Goal: Transaction & Acquisition: Purchase product/service

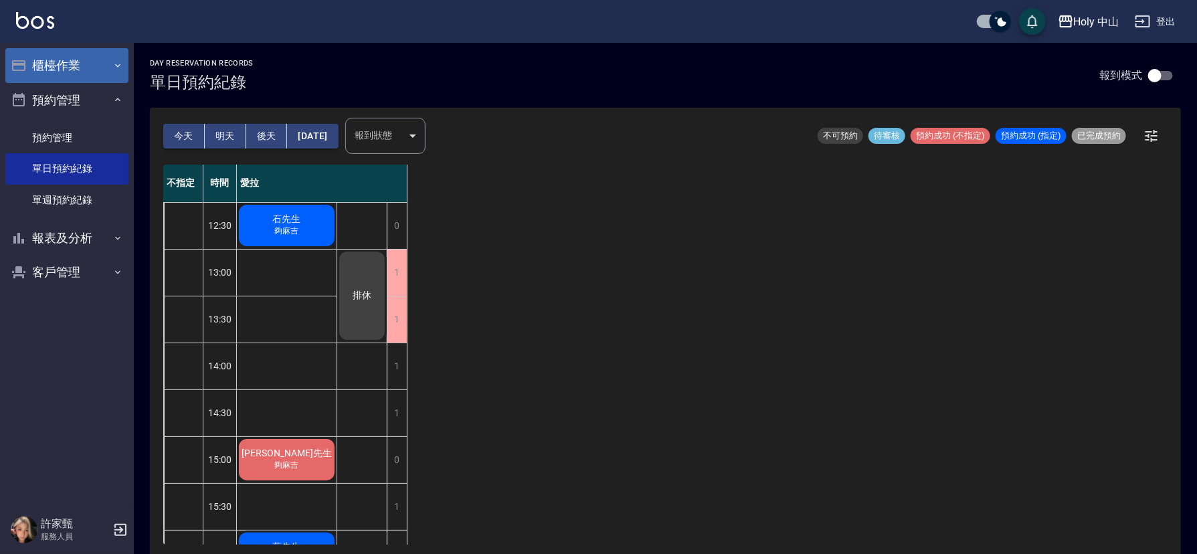
click at [78, 63] on button "櫃檯作業" at bounding box center [66, 65] width 123 height 35
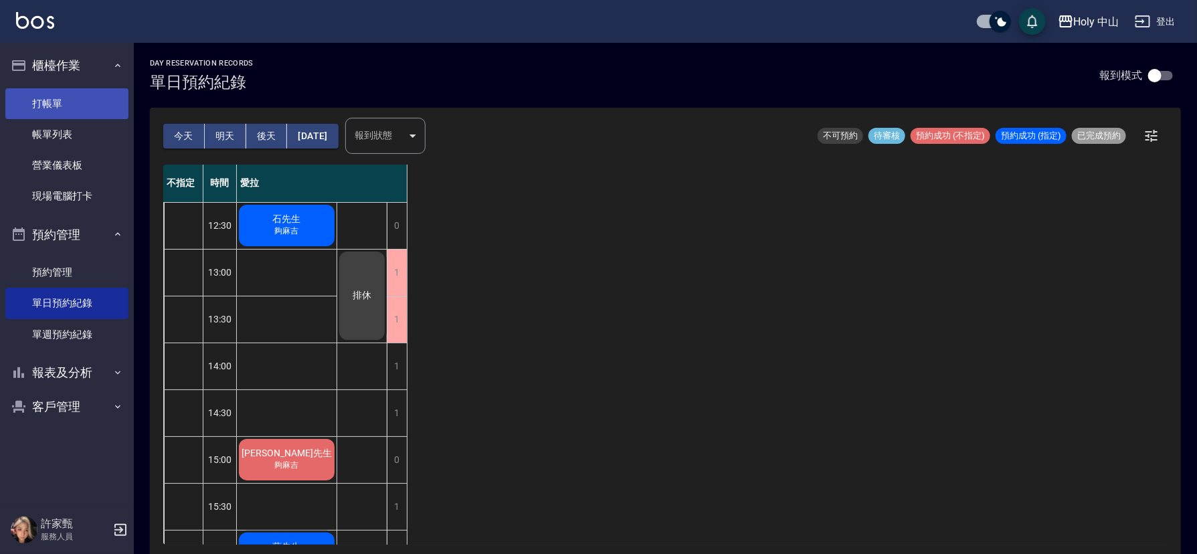
click at [82, 110] on link "打帳單" at bounding box center [66, 103] width 123 height 31
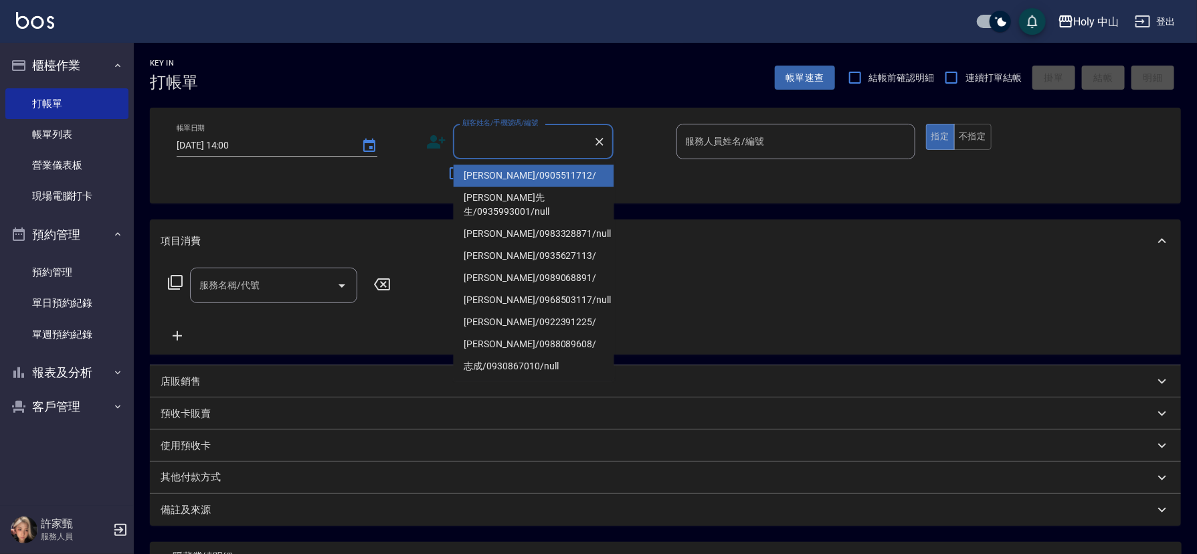
click at [467, 143] on input "顧客姓名/手機號碼/編號" at bounding box center [523, 141] width 128 height 23
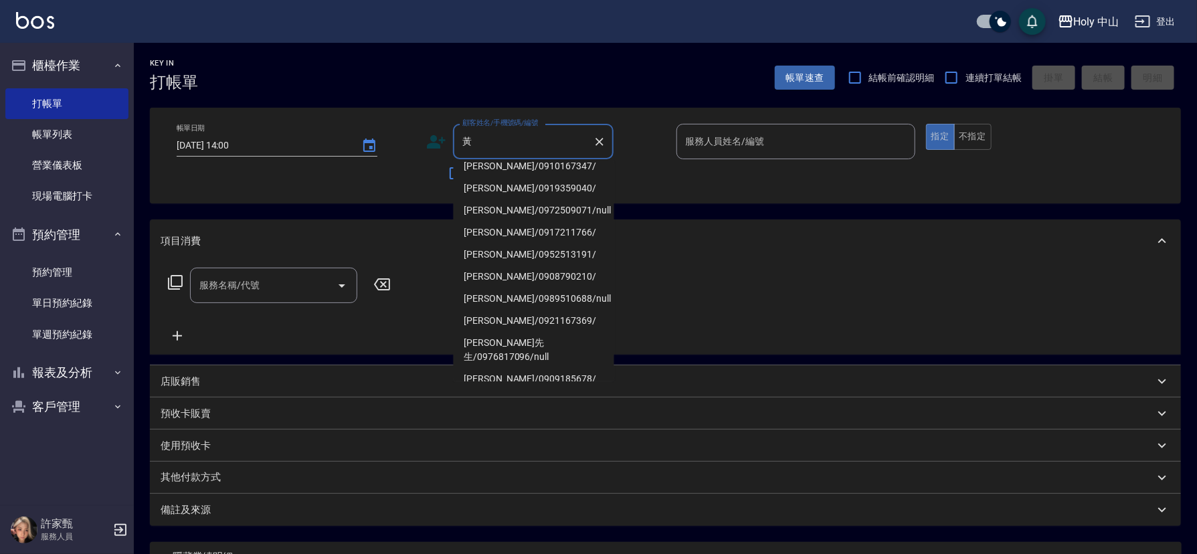
scroll to position [163, 0]
click at [525, 154] on li "[PERSON_NAME]/0911575020/null" at bounding box center [534, 143] width 161 height 22
type input "[PERSON_NAME]/0911575020/null"
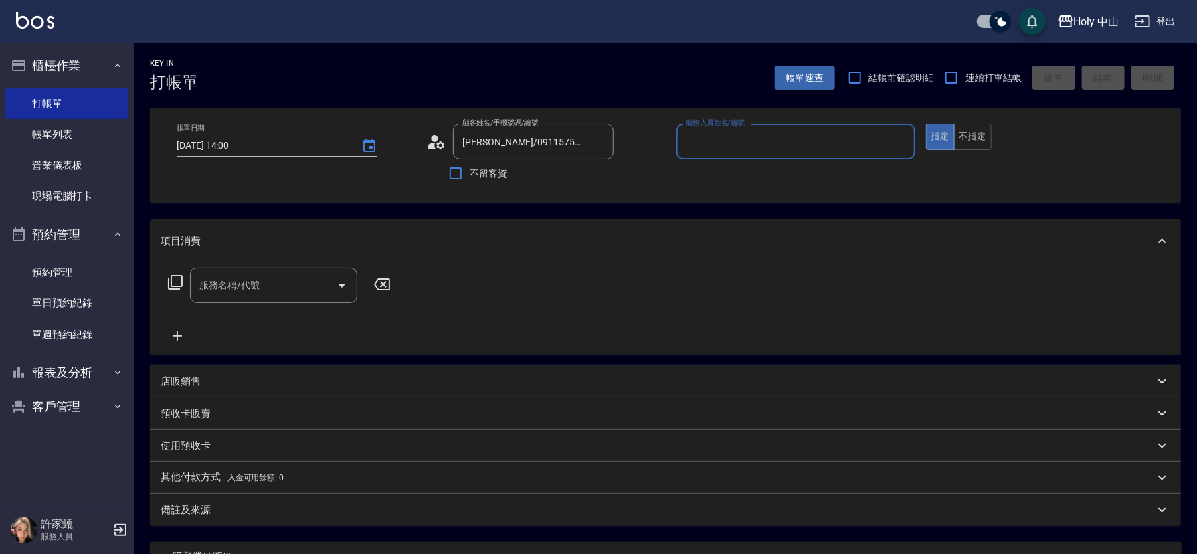
click at [769, 146] on input "服務人員姓名/編號" at bounding box center [796, 141] width 227 height 23
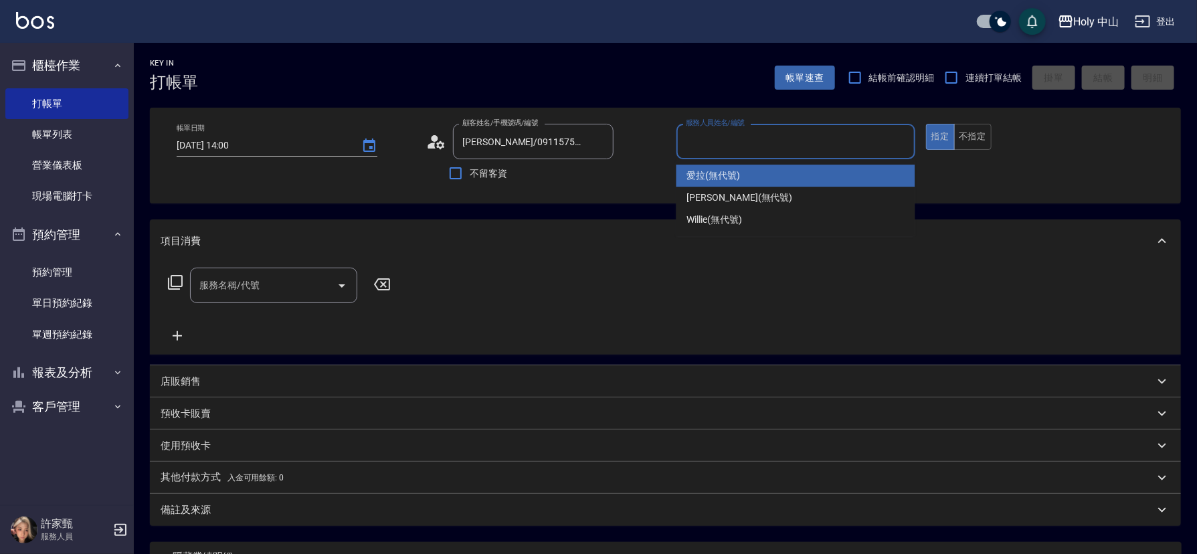
click at [713, 177] on span "愛拉 (無代號)" at bounding box center [714, 176] width 54 height 14
type input "愛拉(無代號)"
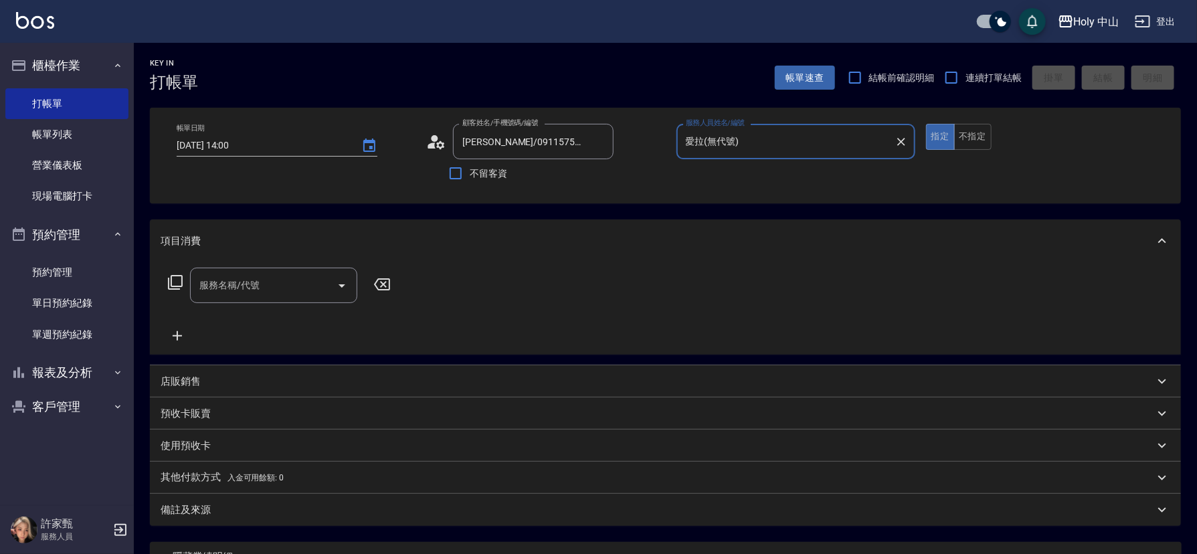
click at [276, 284] on input "服務名稱/代號" at bounding box center [263, 285] width 135 height 23
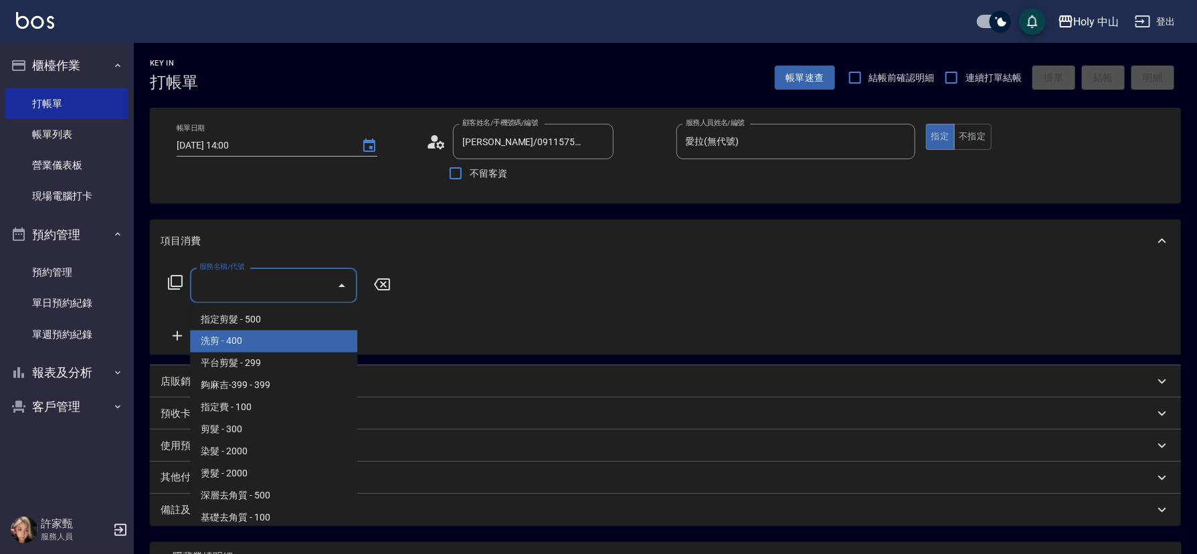
click at [232, 331] on span "洗剪 - 400" at bounding box center [273, 342] width 167 height 22
type input "洗剪(3)"
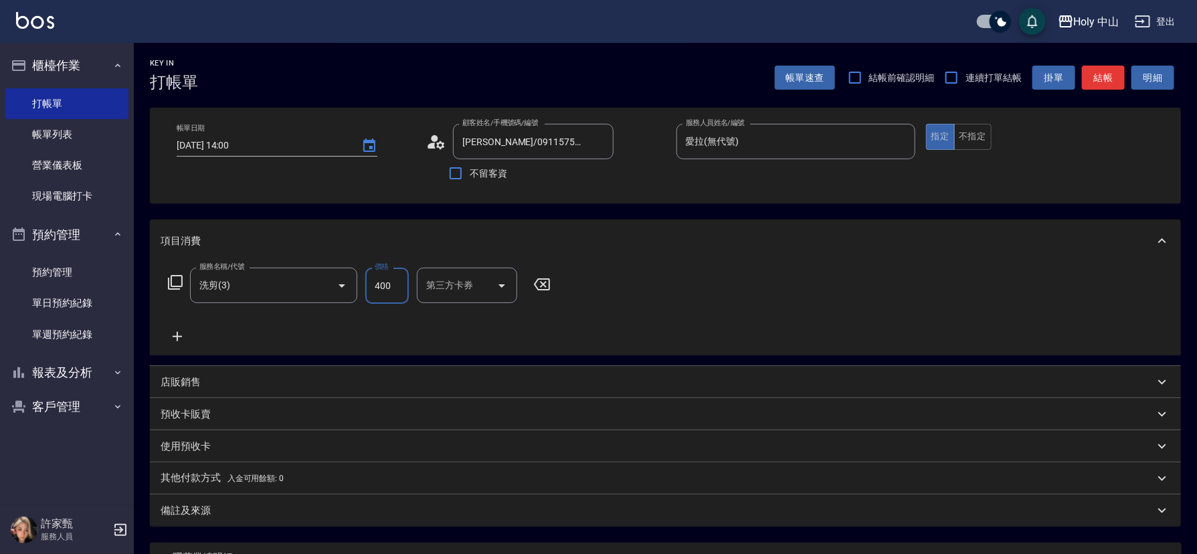
click at [392, 288] on input "400" at bounding box center [386, 286] width 43 height 36
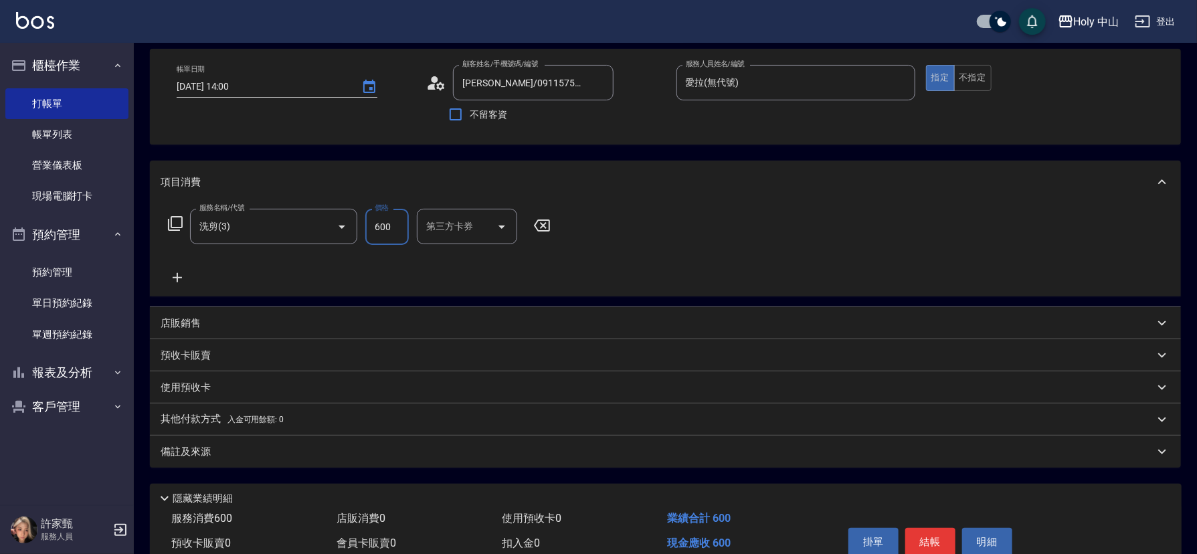
scroll to position [122, 0]
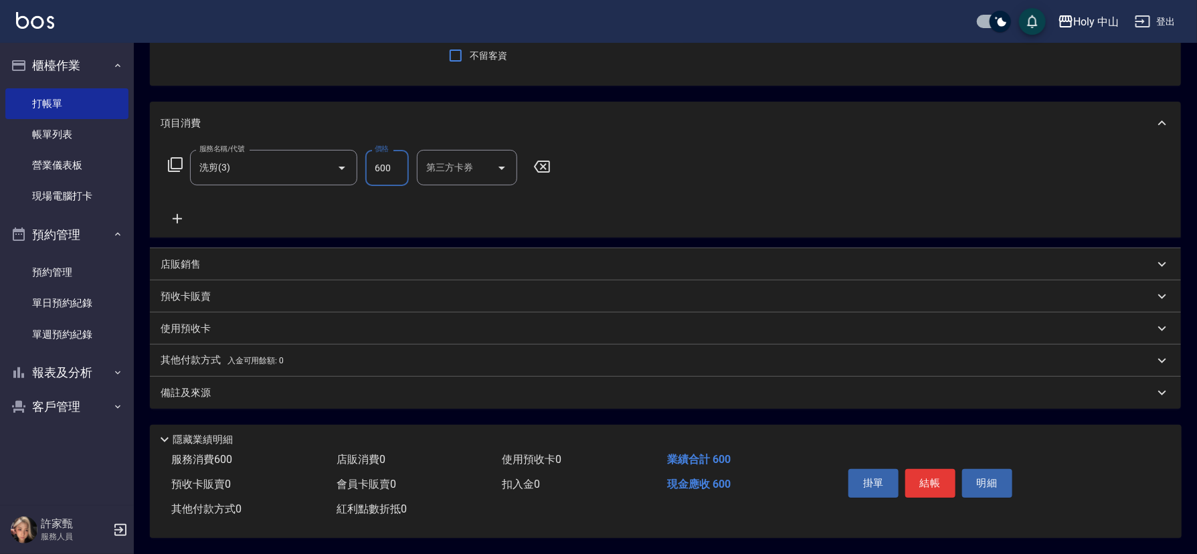
type input "600"
click at [592, 393] on div "備註及來源" at bounding box center [658, 393] width 994 height 14
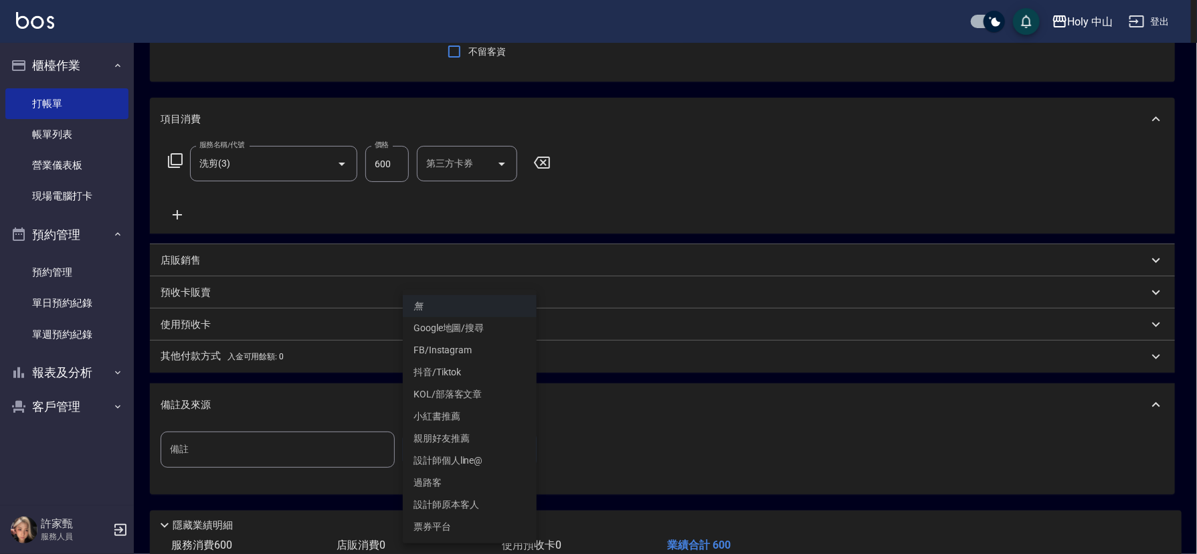
click at [438, 452] on body "Holy 中山 登出 櫃檯作業 打帳單 帳單列表 營業儀表板 現場電腦打卡 預約管理 預約管理 單日預約紀錄 單週預約紀錄 報表及分析 報表目錄 店家日報表 …" at bounding box center [598, 258] width 1197 height 761
click at [466, 507] on li "設計師原本客人" at bounding box center [470, 505] width 134 height 22
type input "設計師原本客人"
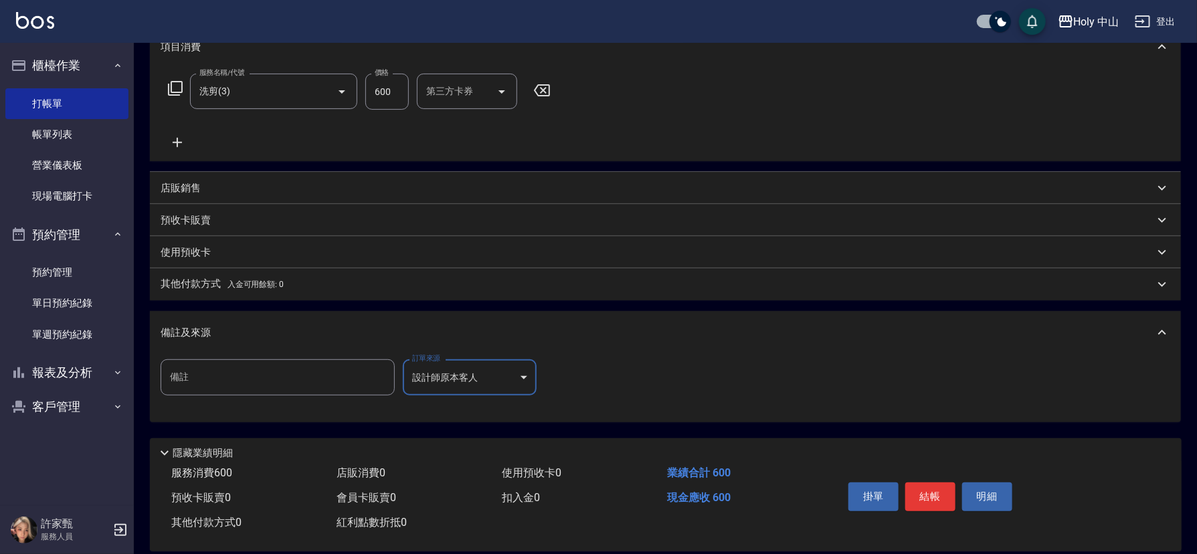
scroll to position [201, 0]
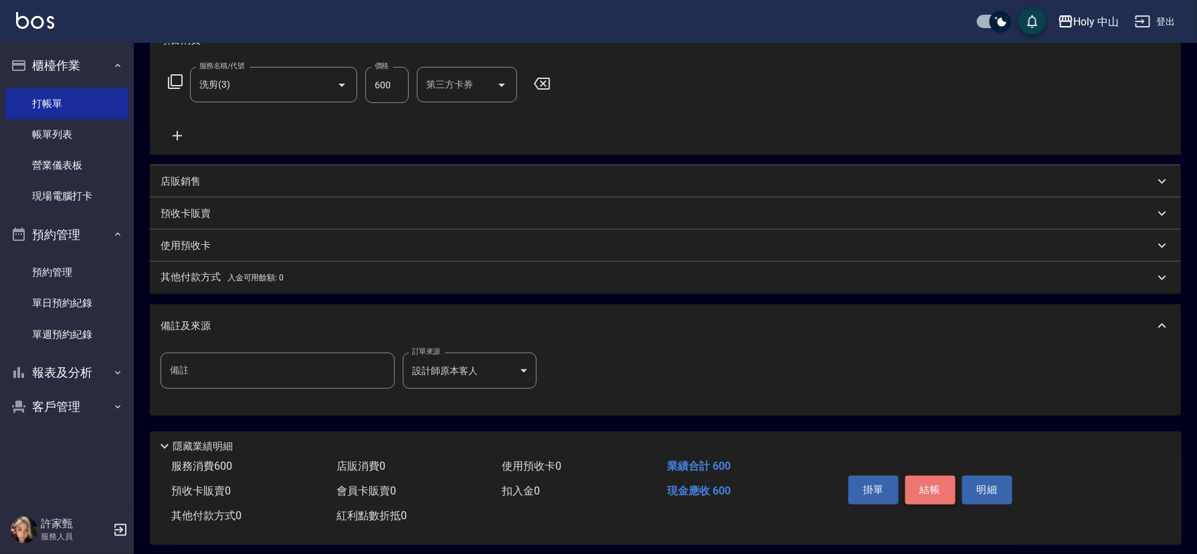
click at [927, 489] on button "結帳" at bounding box center [930, 490] width 50 height 28
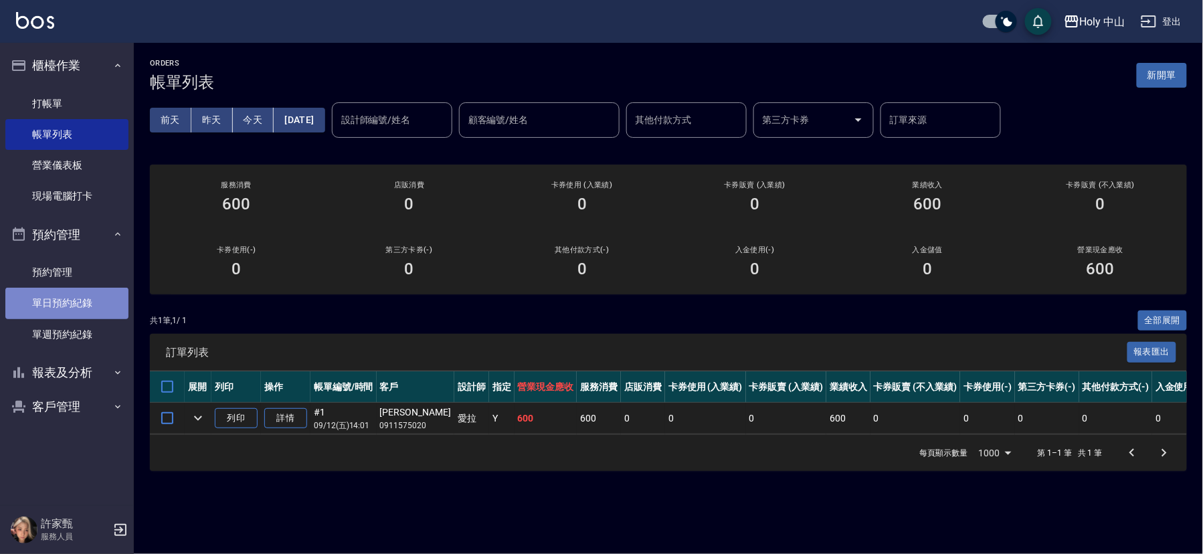
click at [87, 300] on link "單日預約紀錄" at bounding box center [66, 303] width 123 height 31
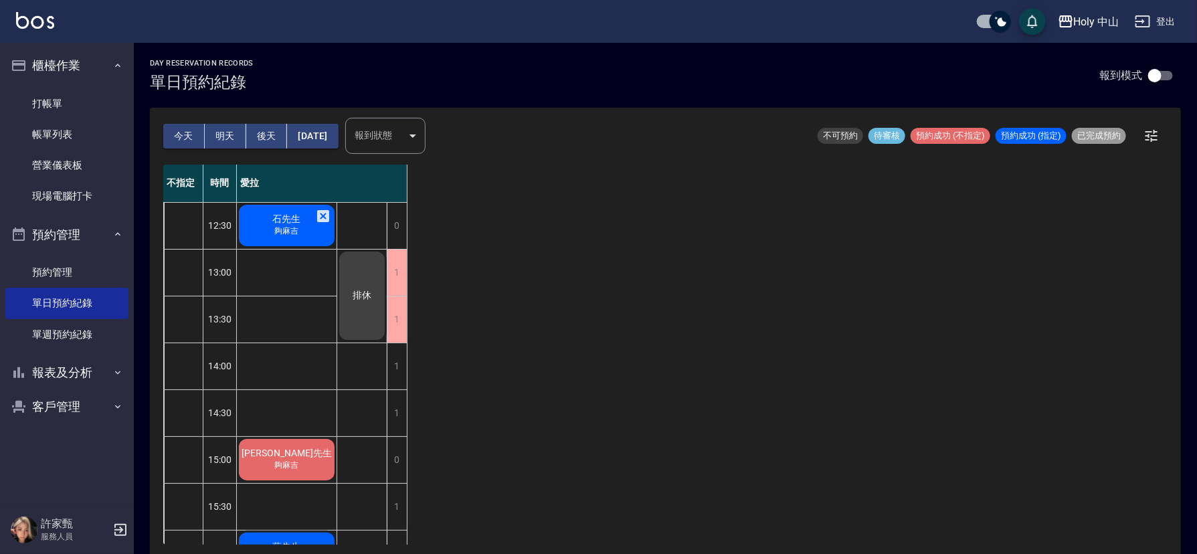
click at [280, 213] on span "石先生" at bounding box center [286, 219] width 33 height 12
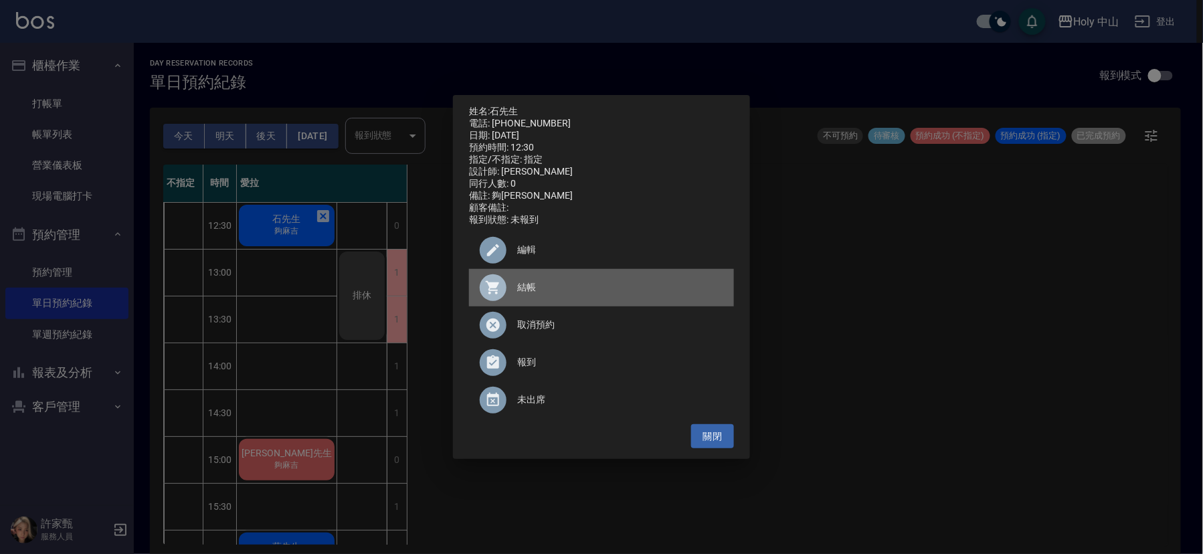
click at [517, 290] on span "結帳" at bounding box center [620, 287] width 206 height 14
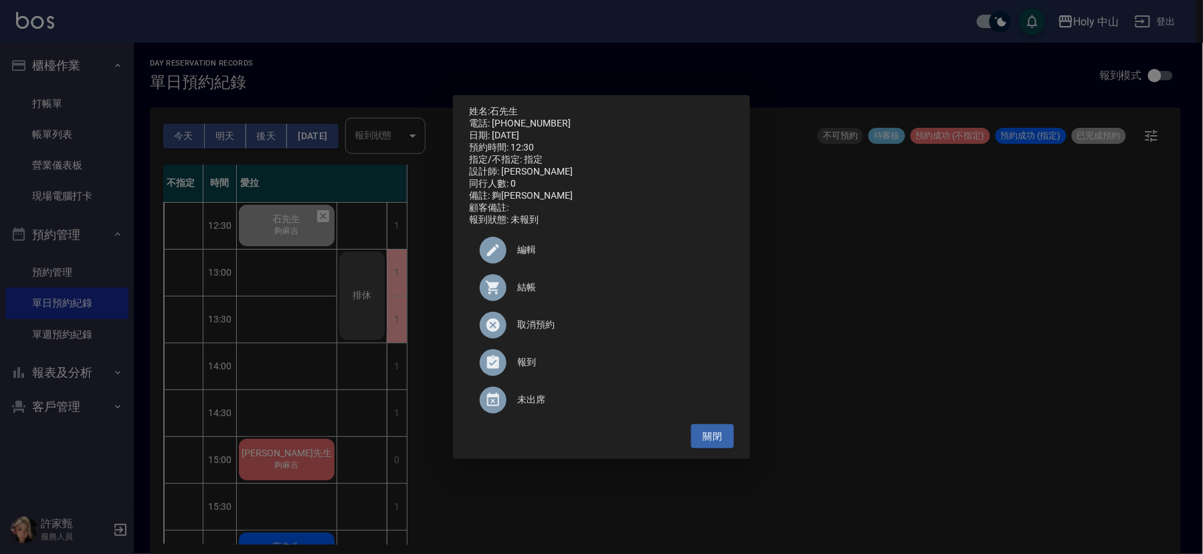
click at [873, 335] on div "姓名: [PERSON_NAME]先生 電話: [PHONE_NUMBER] 日期: [DATE] 預約時間: 12:30 指定/不指定: 指定 設計師: 愛…" at bounding box center [601, 277] width 1203 height 554
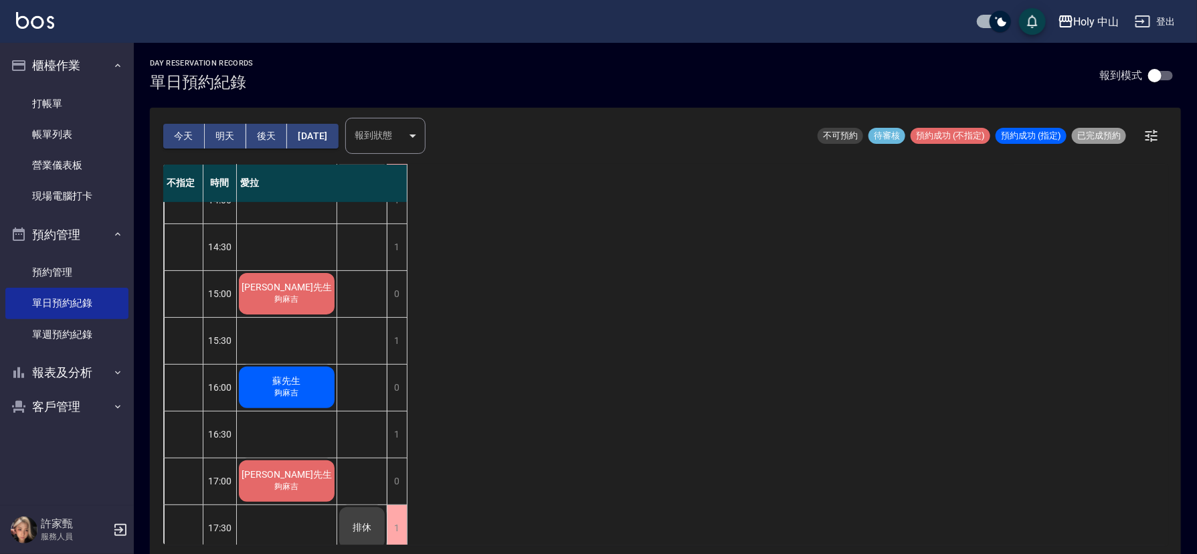
scroll to position [201, 0]
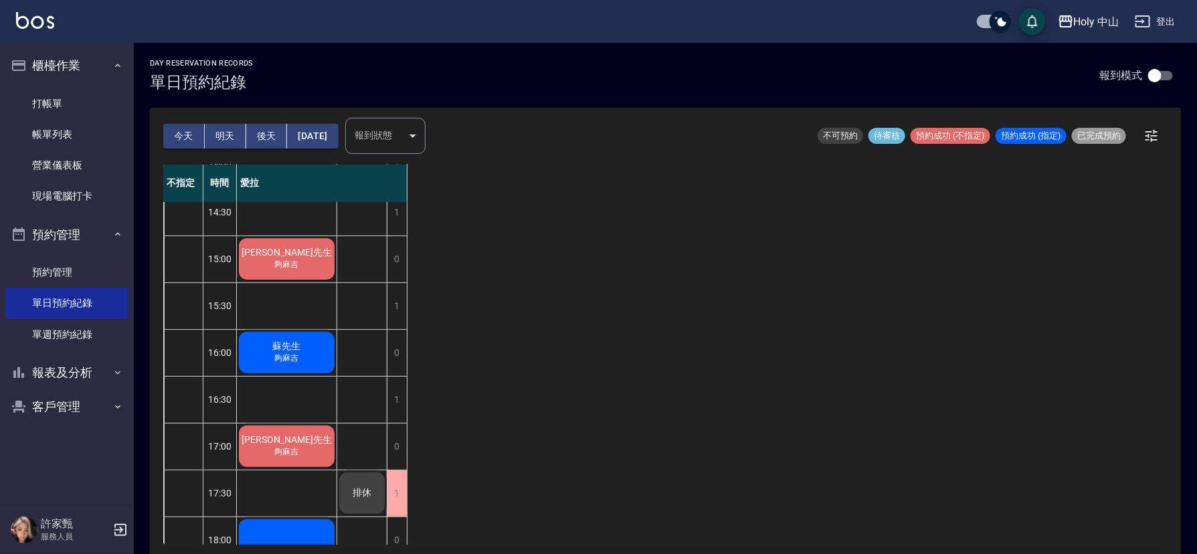
click at [299, 450] on span "夠麻吉" at bounding box center [286, 451] width 29 height 11
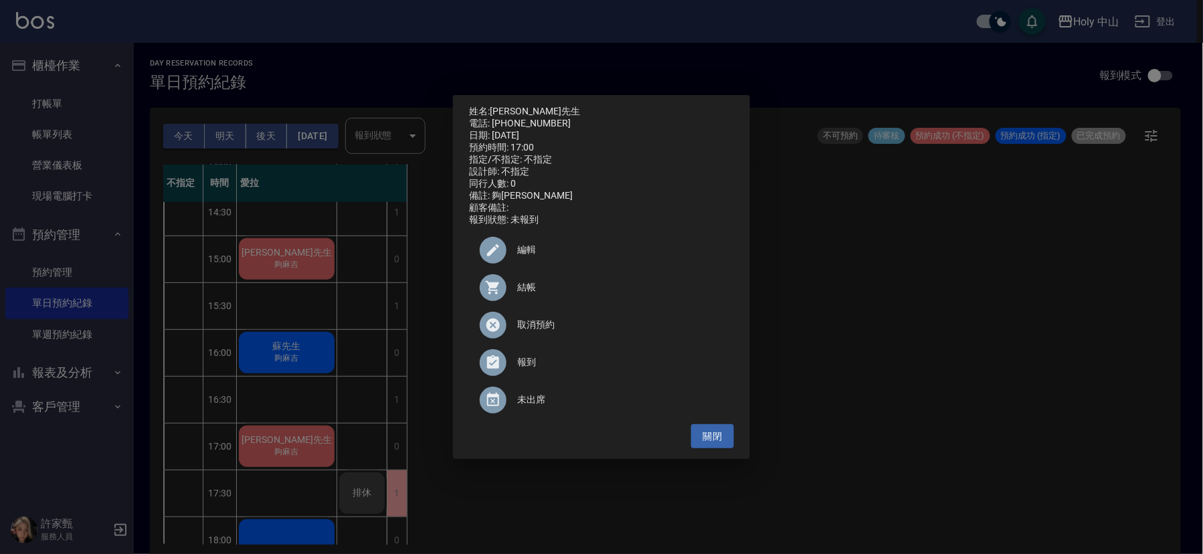
click at [525, 255] on span "編輯" at bounding box center [620, 250] width 206 height 14
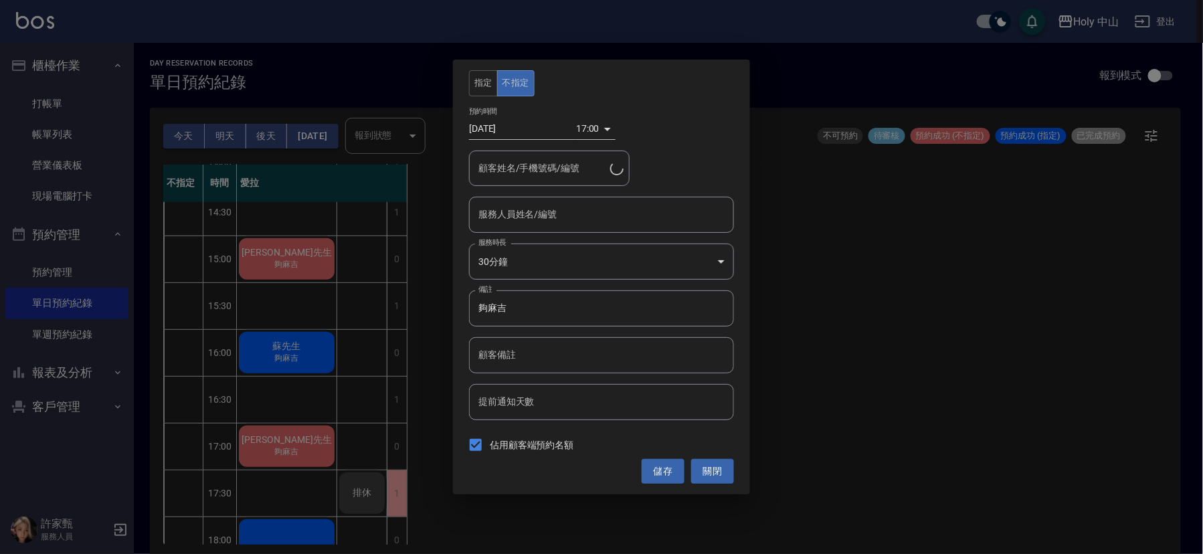
type input "愛拉(無代號)"
type input "[PERSON_NAME]先生/0935305726"
click at [512, 127] on input "[DATE]" at bounding box center [522, 129] width 107 height 22
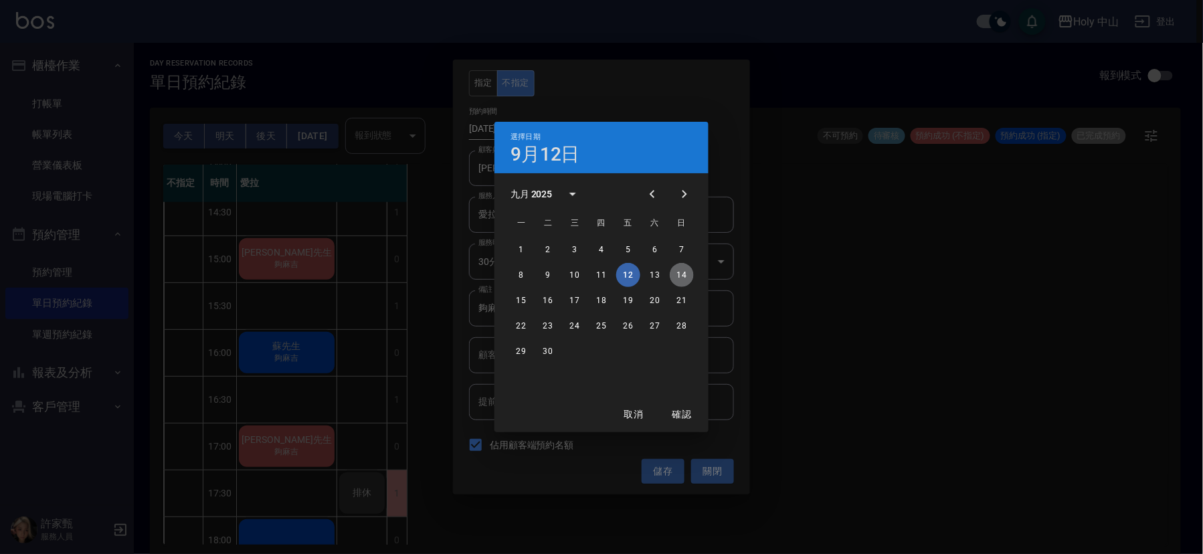
click at [679, 275] on button "14" at bounding box center [682, 275] width 24 height 24
type input "[DATE]"
type input "1757840400000"
click at [685, 409] on button "確認" at bounding box center [681, 414] width 43 height 25
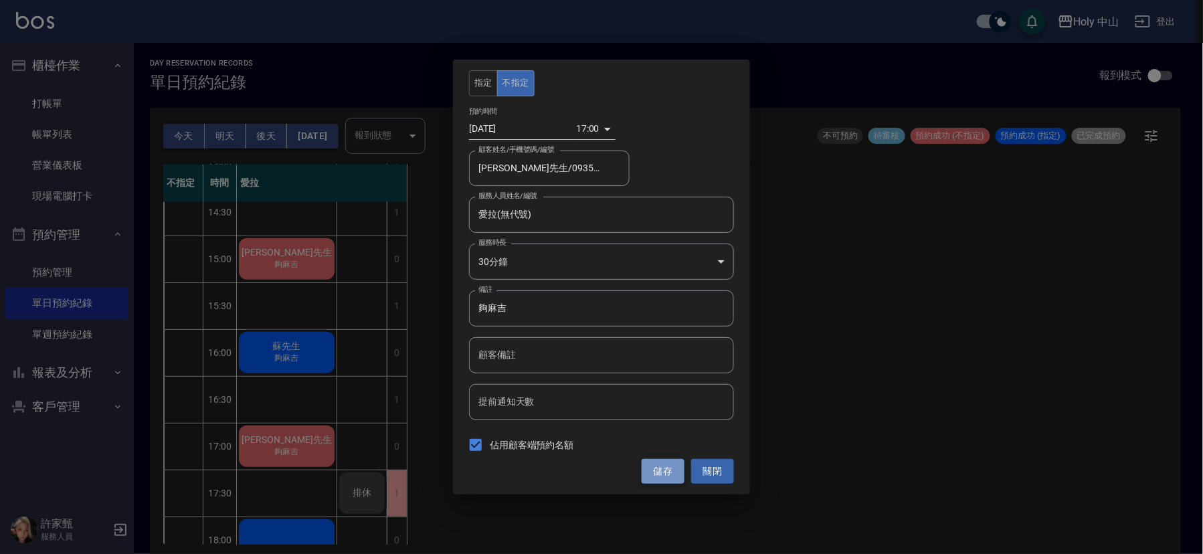
click at [666, 476] on button "儲存" at bounding box center [663, 471] width 43 height 25
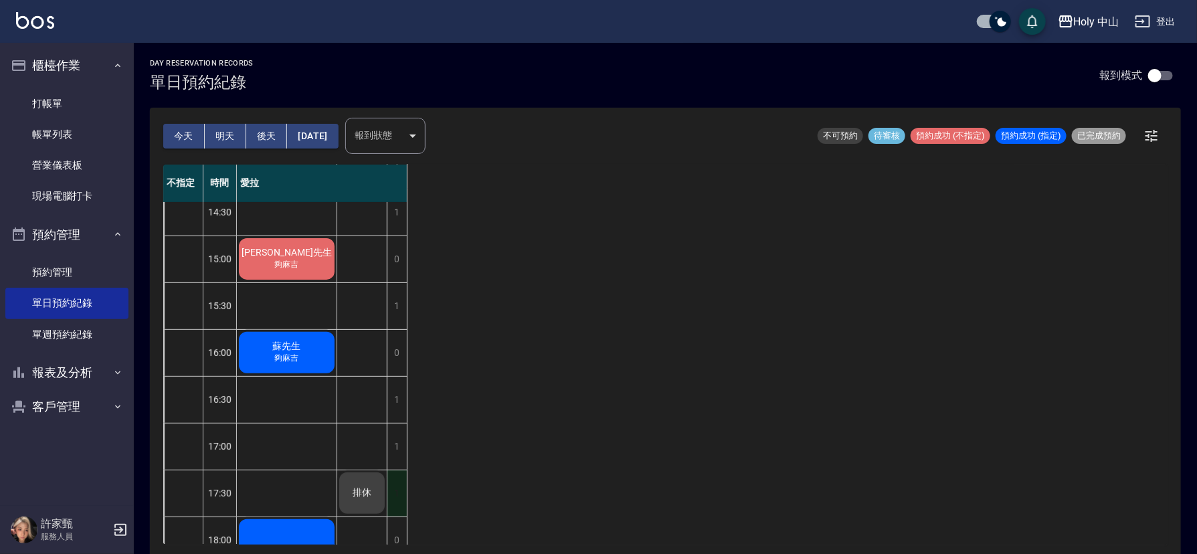
click at [397, 484] on div "1" at bounding box center [397, 493] width 20 height 46
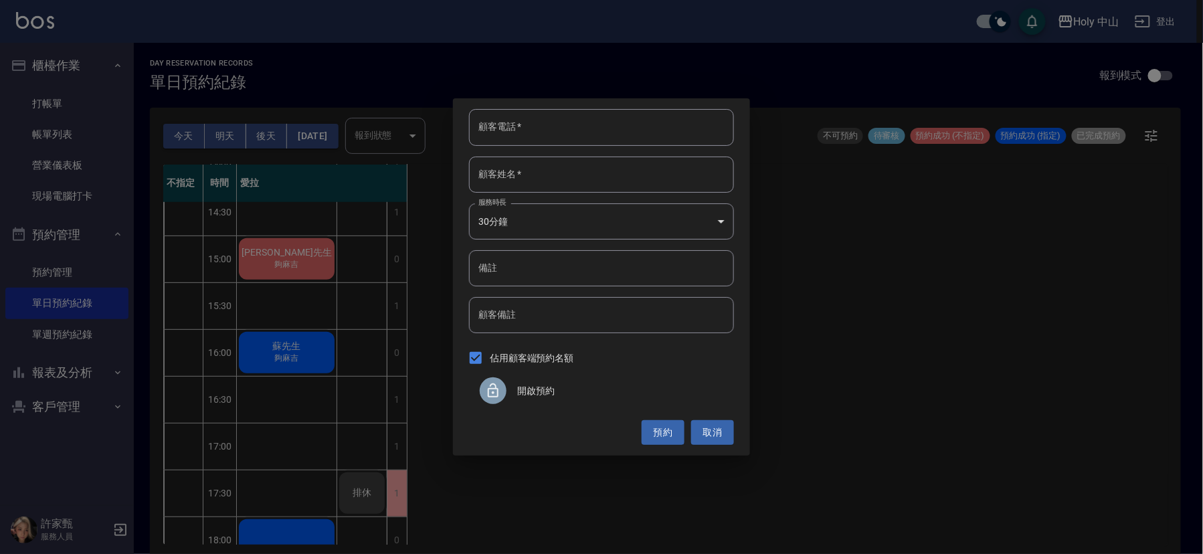
click at [531, 390] on span "開啟預約" at bounding box center [620, 391] width 206 height 14
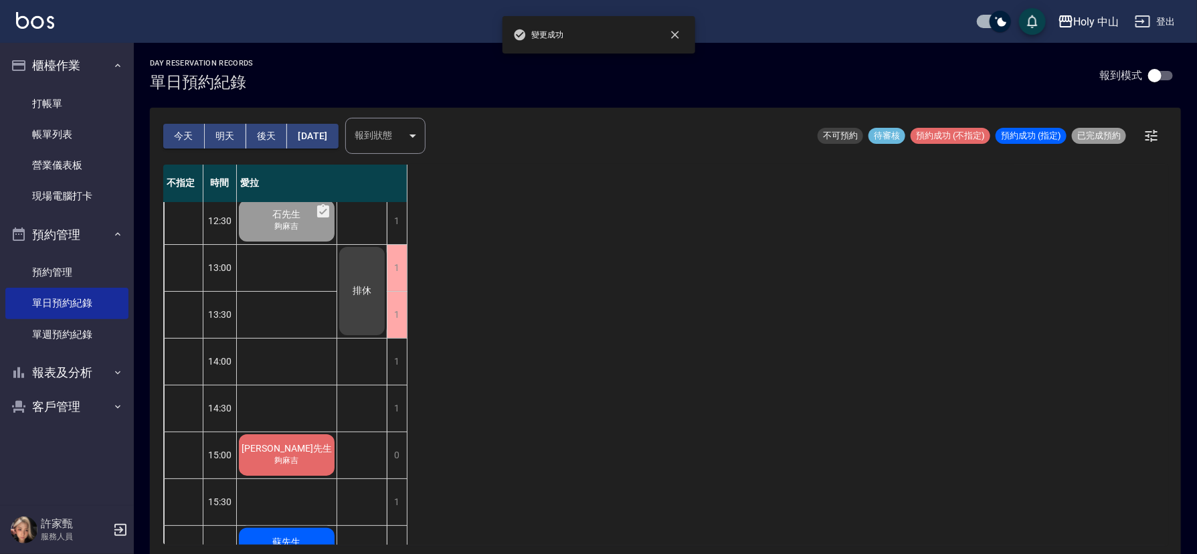
scroll to position [0, 0]
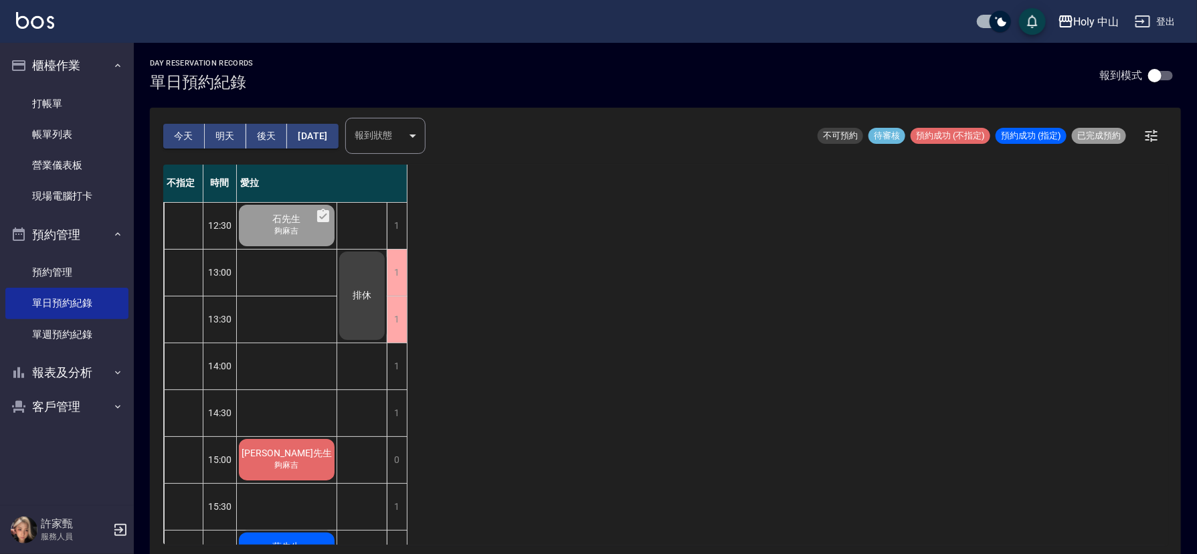
click at [888, 173] on div "不指定 時間 愛拉 12:30 13:00 13:30 14:00 14:30 15:00 15:30 16:00 16:30 17:00 17:30 18:…" at bounding box center [665, 355] width 1004 height 380
click at [284, 458] on span "[PERSON_NAME]先生" at bounding box center [287, 454] width 96 height 12
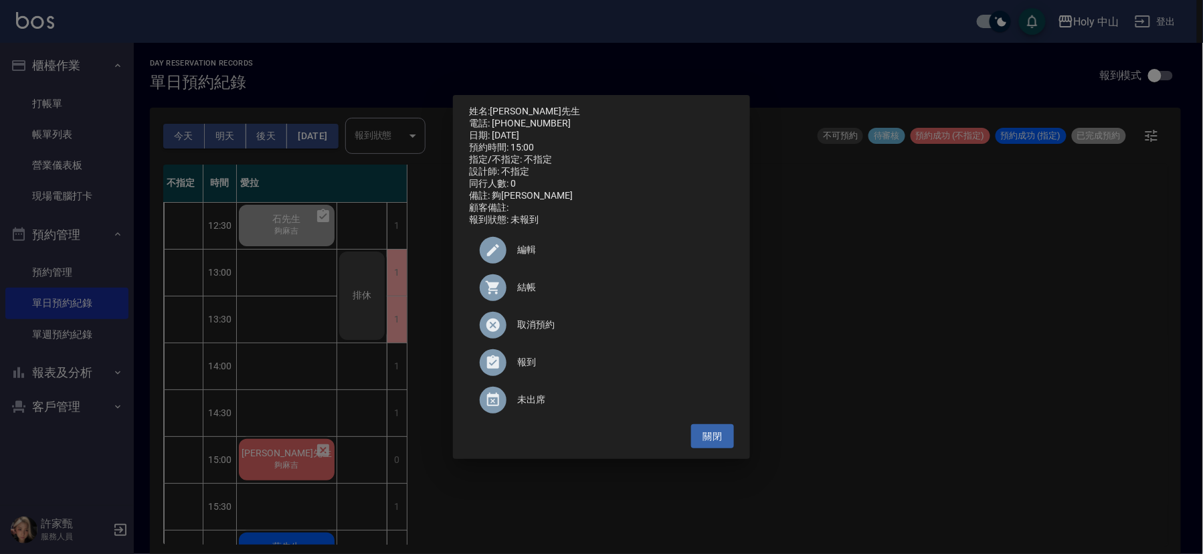
click at [525, 292] on span "結帳" at bounding box center [620, 287] width 206 height 14
click at [918, 323] on div "姓名: [PERSON_NAME]先生 電話: [PHONE_NUMBER] 日期: [DATE] 預約時間: 15:00 指定/不指定: 不指定 設計師: …" at bounding box center [601, 277] width 1203 height 554
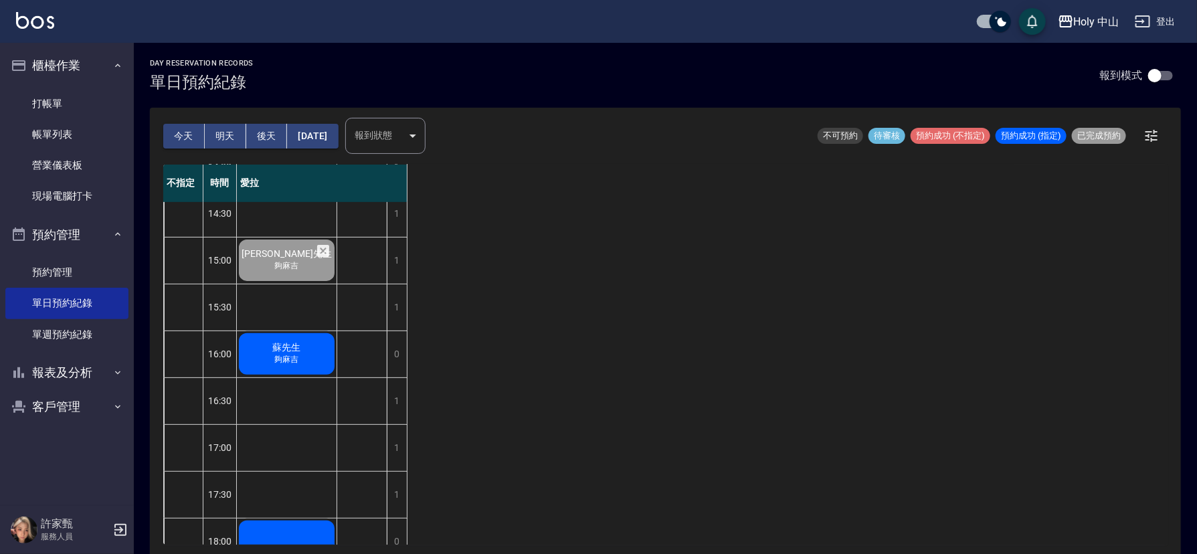
scroll to position [201, 0]
click at [301, 356] on span "夠麻吉" at bounding box center [286, 358] width 29 height 11
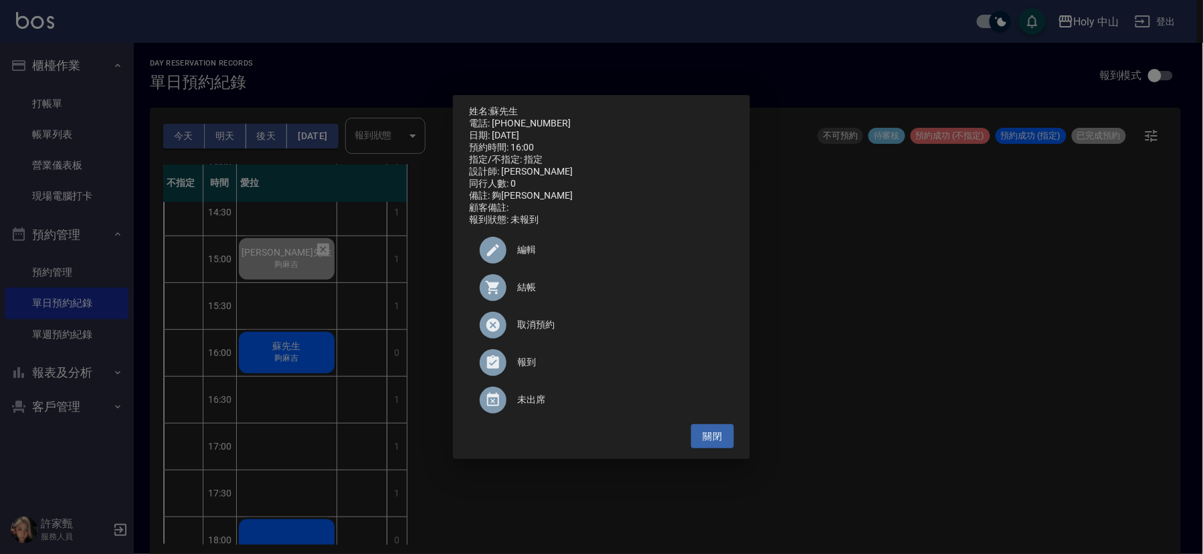
click at [961, 369] on div "姓名: [PERSON_NAME]先生 電話: [PHONE_NUMBER] 日期: [DATE] 預約時間: 16:00 指定/不指定: 指定 設計師: 愛…" at bounding box center [601, 277] width 1203 height 554
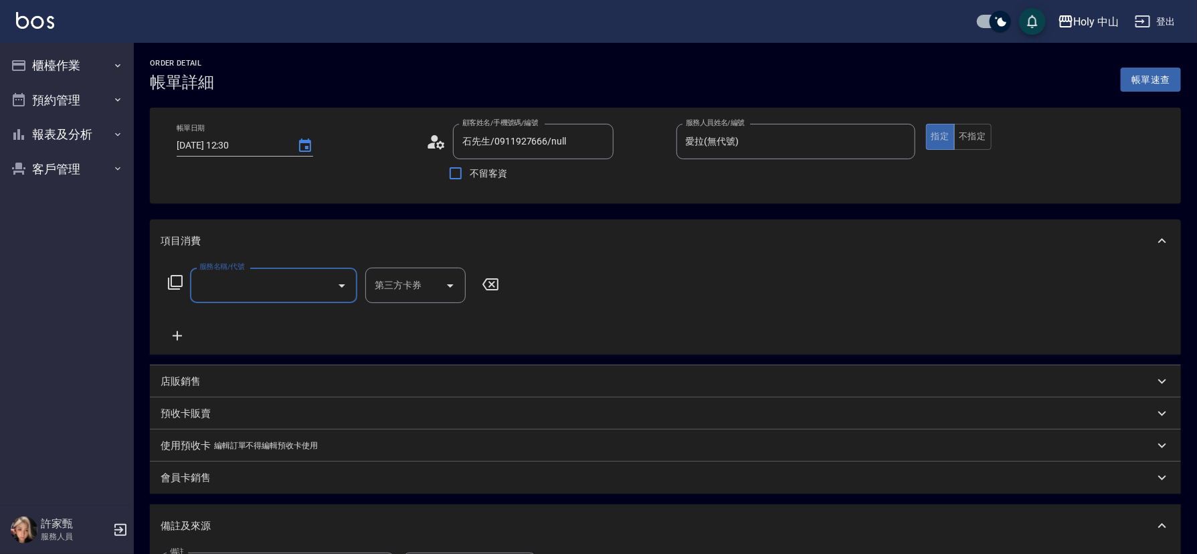
click at [337, 286] on icon "Open" at bounding box center [342, 286] width 16 height 16
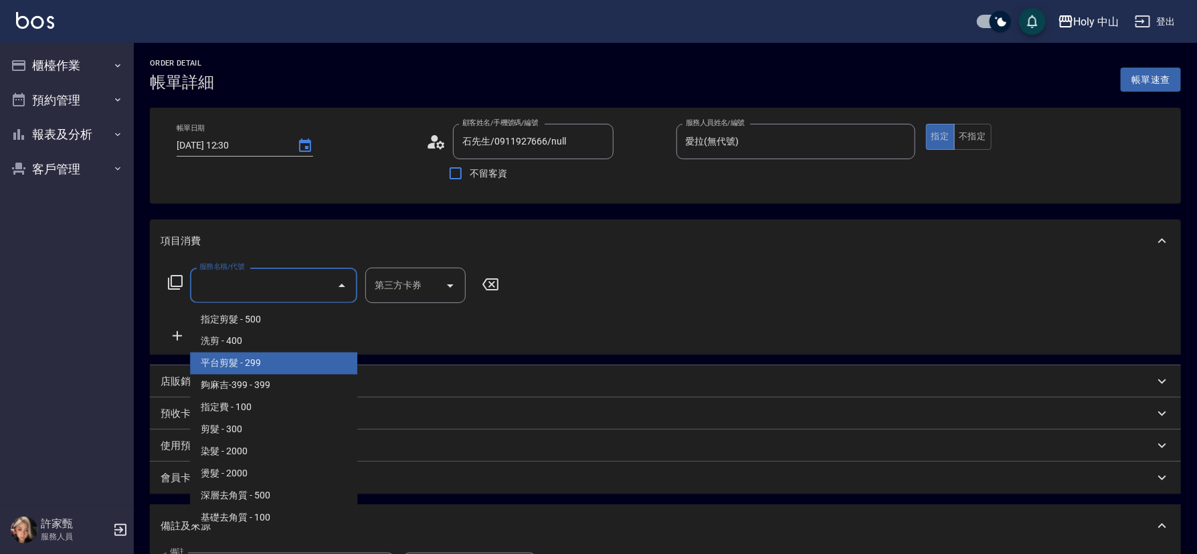
click at [298, 365] on span "平台剪髮 - 299" at bounding box center [273, 364] width 167 height 22
type input "平台剪髮(4)"
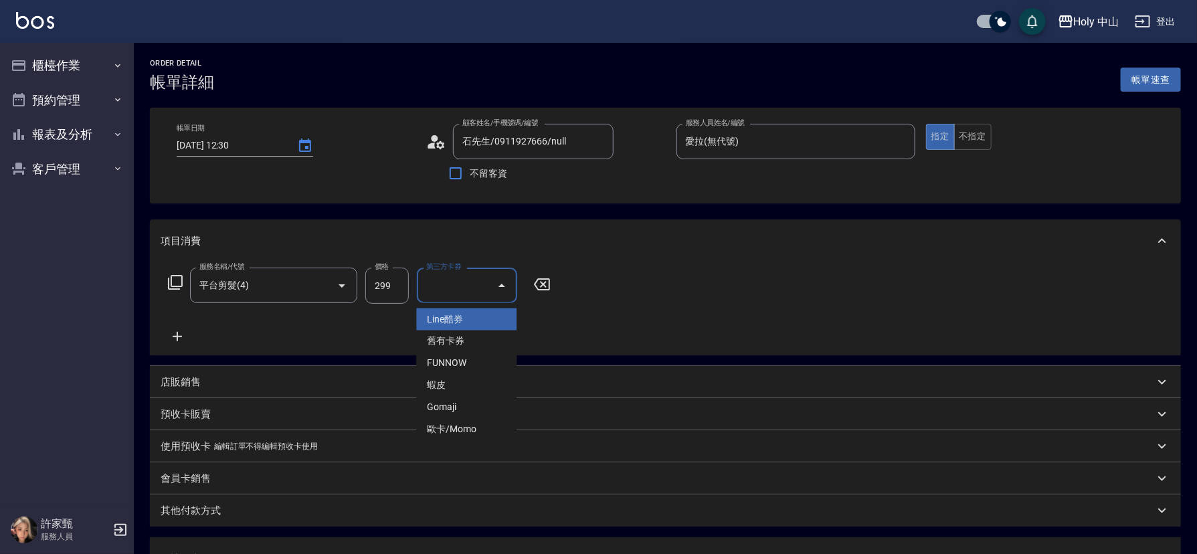
click at [454, 292] on input "第三方卡券" at bounding box center [457, 285] width 68 height 23
click at [462, 403] on span "Gomaji" at bounding box center [466, 408] width 100 height 22
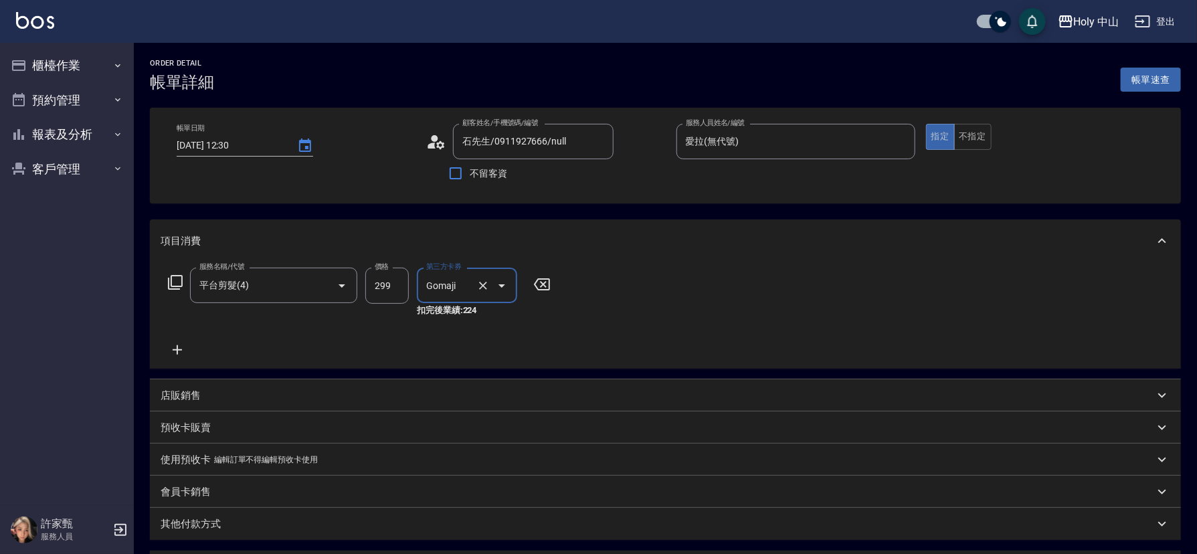
type input "Gomaji"
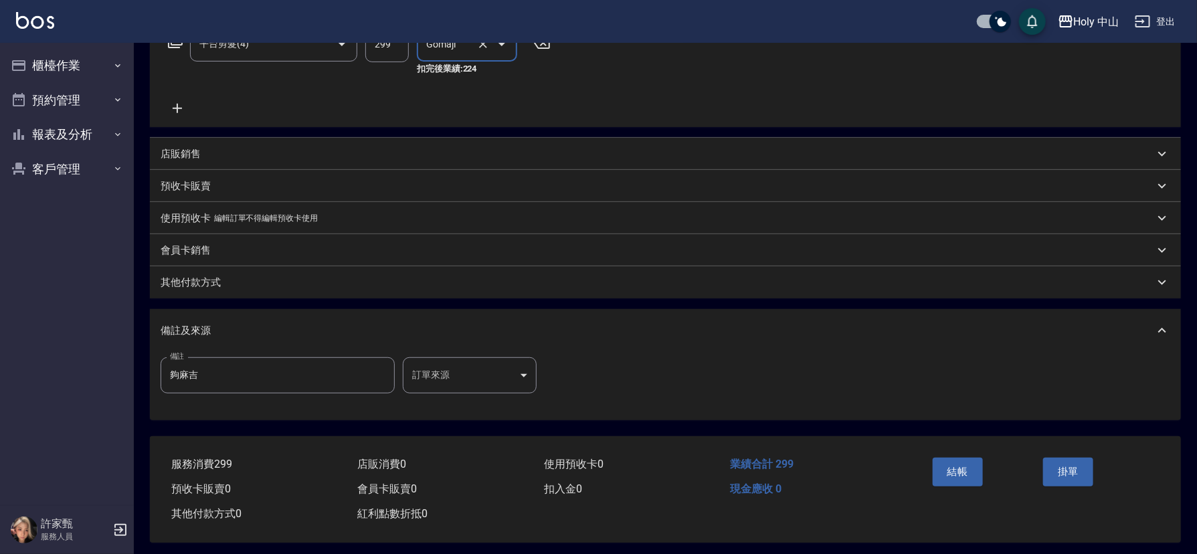
scroll to position [251, 0]
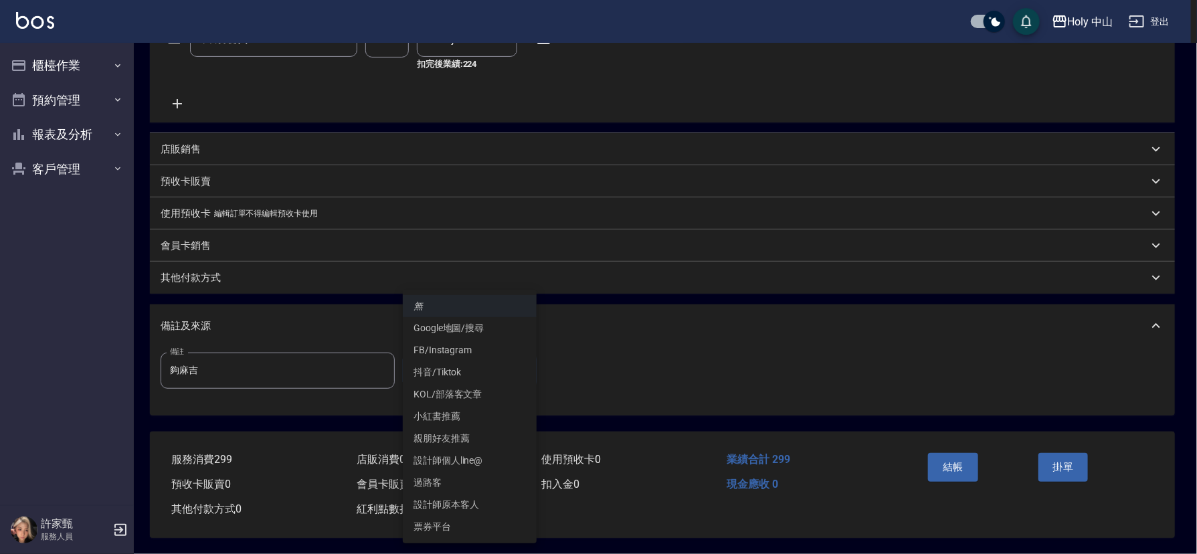
click at [419, 362] on body "Holy 中山 登出 櫃檯作業 打帳單 帳單列表 營業儀表板 現場電腦打卡 預約管理 預約管理 單日預約紀錄 單週預約紀錄 報表及分析 報表目錄 店家日報表 …" at bounding box center [598, 154] width 1197 height 800
click at [456, 539] on ul "無 Google地圖/搜尋 FB/Instagram 抖音/Tiktok KOL/部落客文章 小紅書推薦 親朋好友推薦 設計師個人line@ 過路客 設計師原…" at bounding box center [470, 417] width 134 height 254
click at [454, 531] on li "票券平台" at bounding box center [470, 527] width 134 height 22
type input "票券平台"
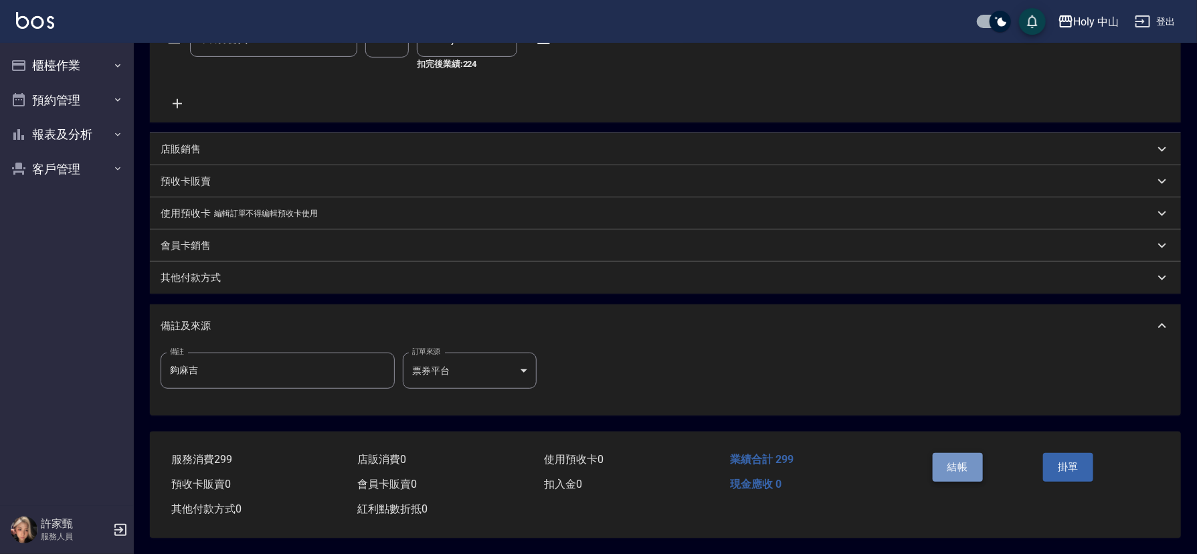
click at [968, 468] on button "結帳" at bounding box center [958, 467] width 50 height 28
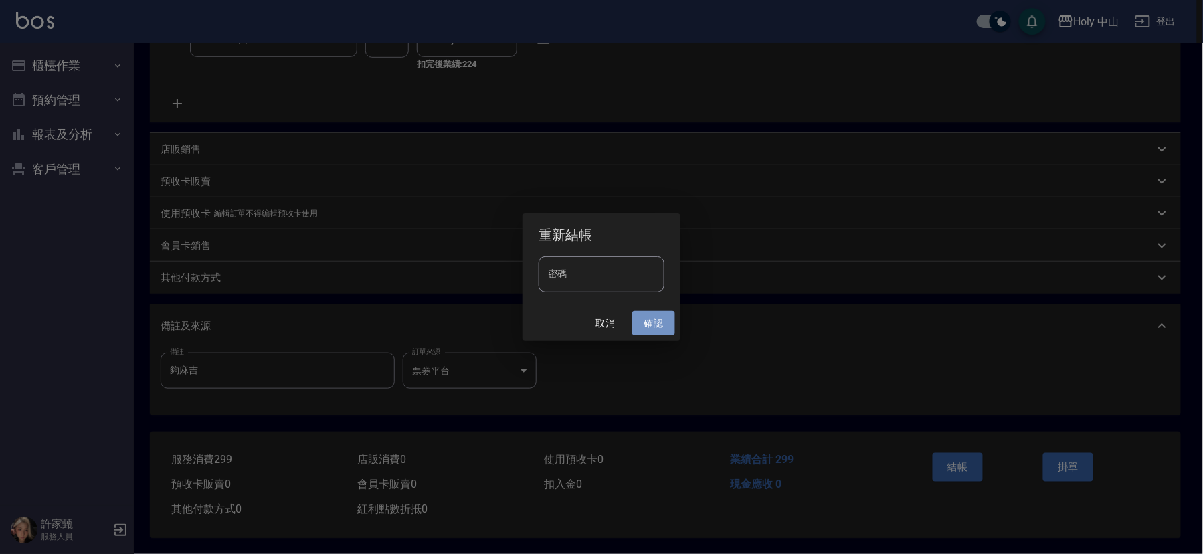
click at [653, 326] on button "確認" at bounding box center [653, 323] width 43 height 25
